Goal: Task Accomplishment & Management: Complete application form

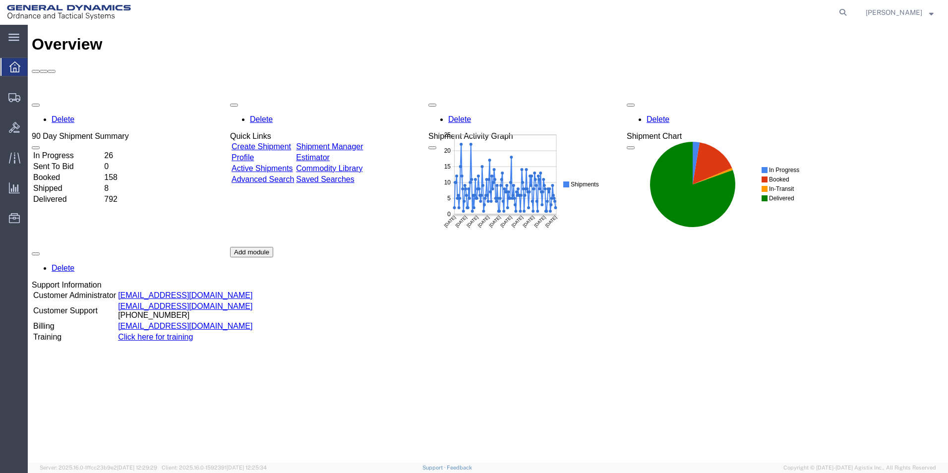
click at [850, 10] on icon at bounding box center [843, 12] width 14 height 14
click at [656, 5] on input "search" at bounding box center [684, 12] width 301 height 24
type input "56482355"
click at [850, 9] on icon at bounding box center [843, 12] width 14 height 14
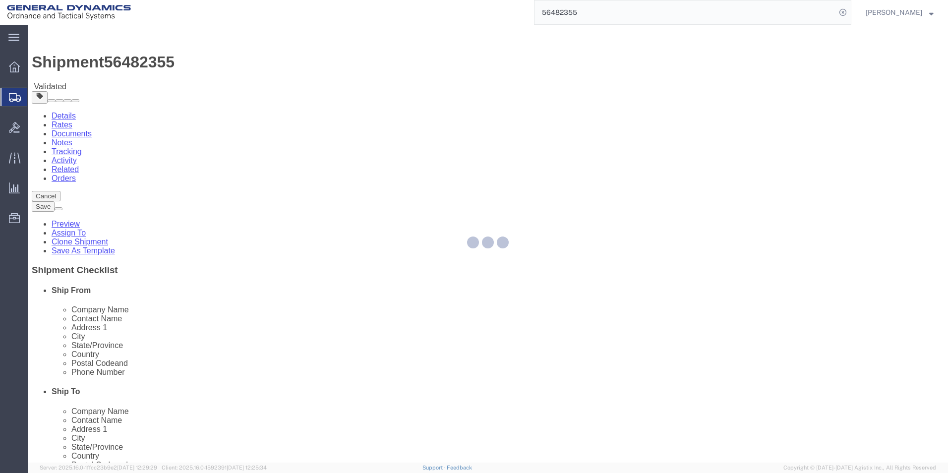
select select "310"
select select
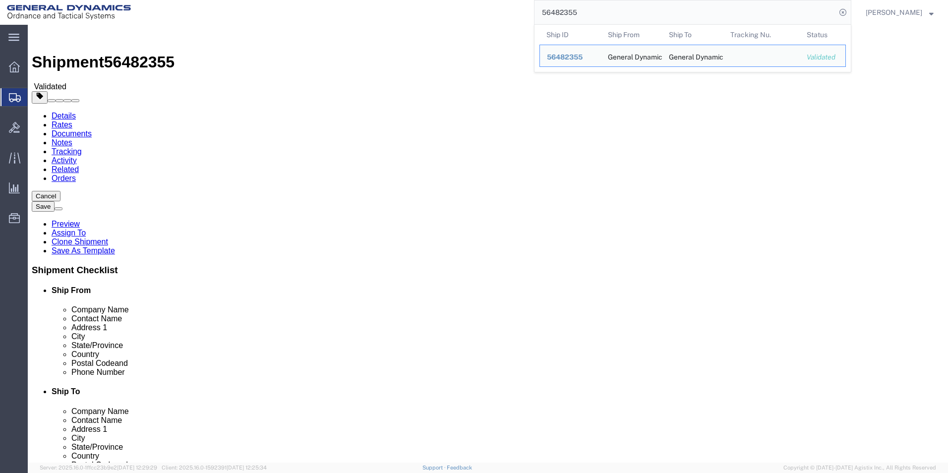
click input "[EMAIL_ADDRESS][DOMAIN_NAME]"
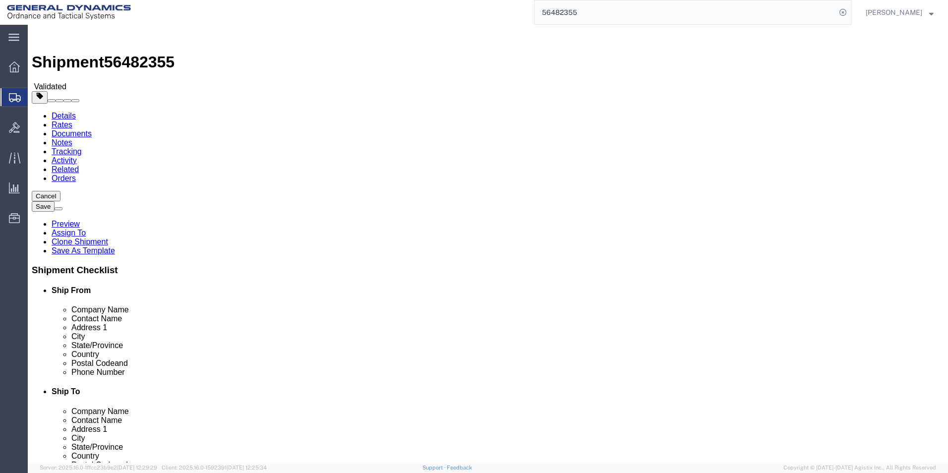
drag, startPoint x: 539, startPoint y: 354, endPoint x: 454, endPoint y: 352, distance: 84.8
click div "Email [EMAIL_ADDRESS][DOMAIN_NAME]"
click input "text"
paste input "[EMAIL_ADDRESS][DOMAIN_NAME]"
type input "[EMAIL_ADDRESS][DOMAIN_NAME]"
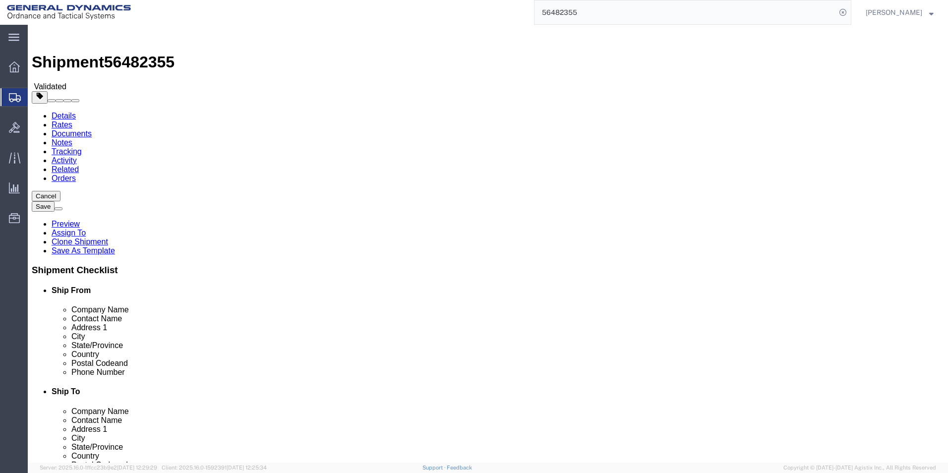
checkbox input "true"
click input "text"
drag, startPoint x: 209, startPoint y: 340, endPoint x: 204, endPoint y: 336, distance: 6.3
click input "[PHONE_NUMBER]"
type input "[PHONE_NUMBER]"
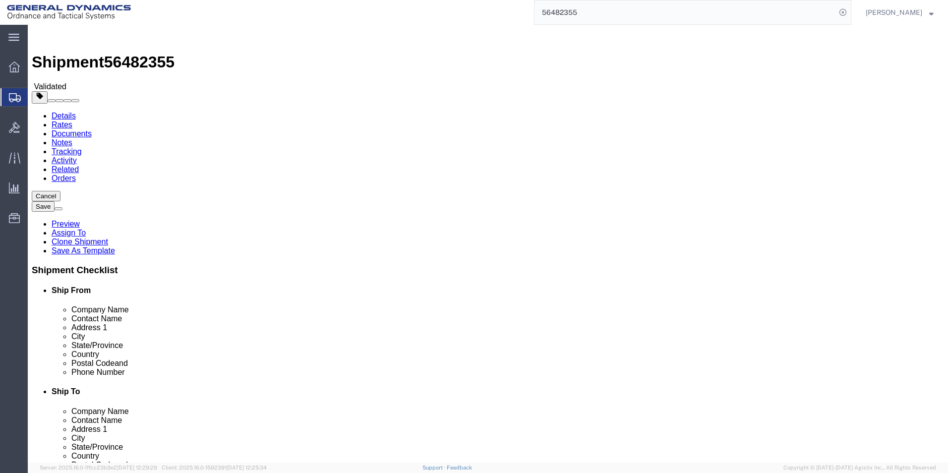
click input "text"
type input "Building 1"
